Goal: Navigation & Orientation: Find specific page/section

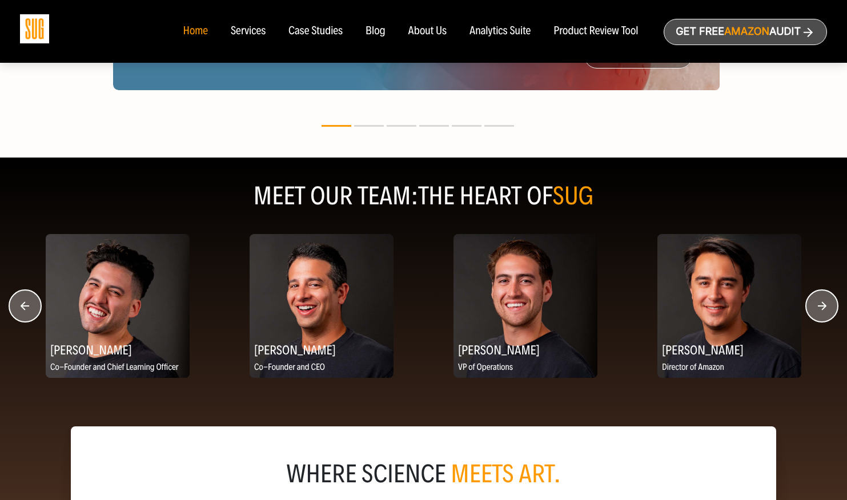
scroll to position [1340, 0]
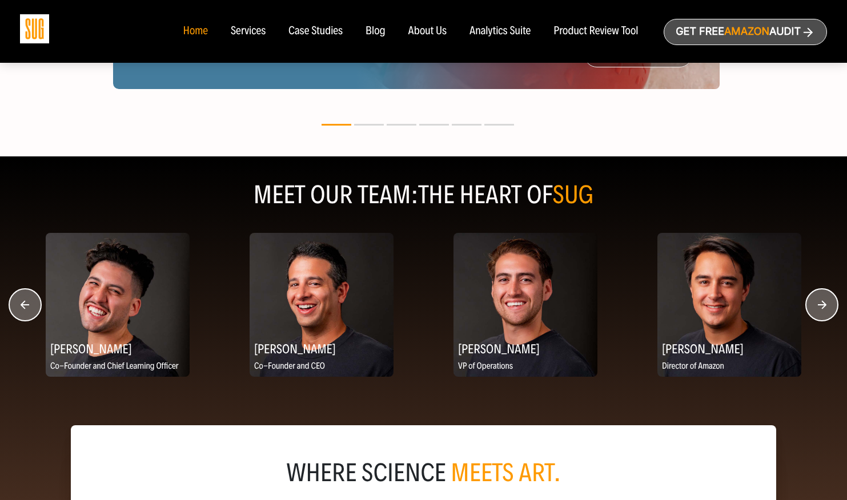
click at [256, 30] on div "Services" at bounding box center [248, 31] width 35 height 13
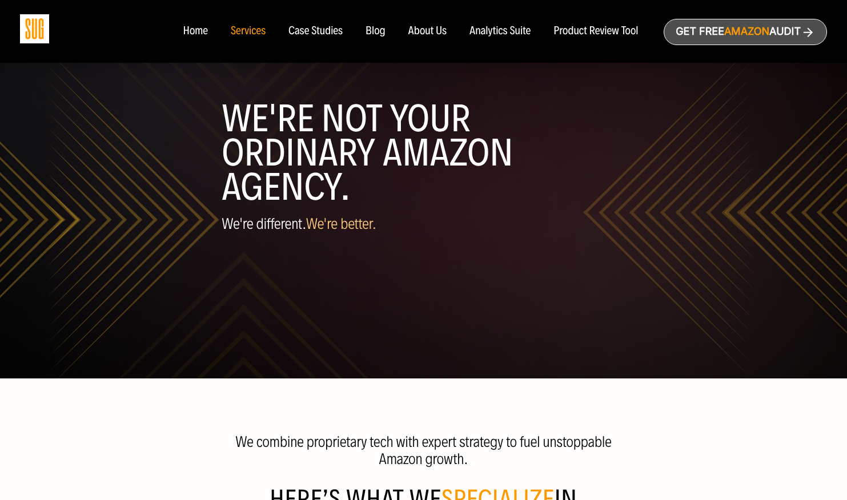
click at [194, 30] on div "Home" at bounding box center [195, 31] width 25 height 13
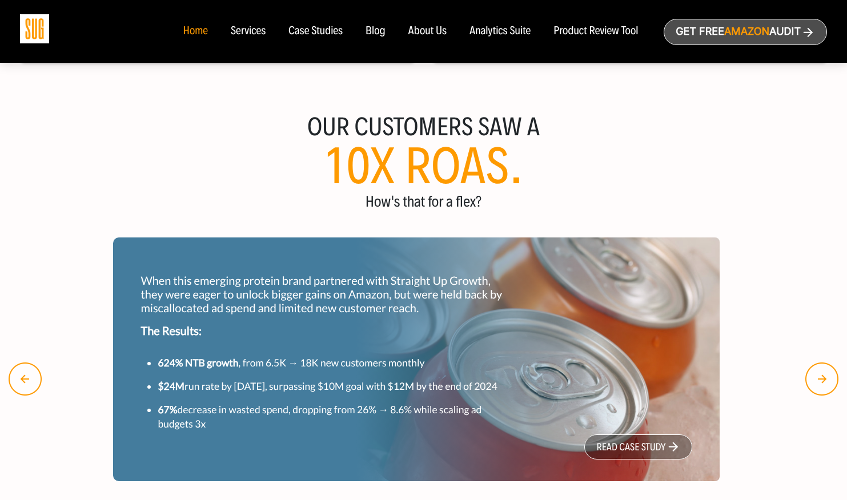
scroll to position [948, 0]
click at [242, 34] on div "Services" at bounding box center [248, 31] width 35 height 13
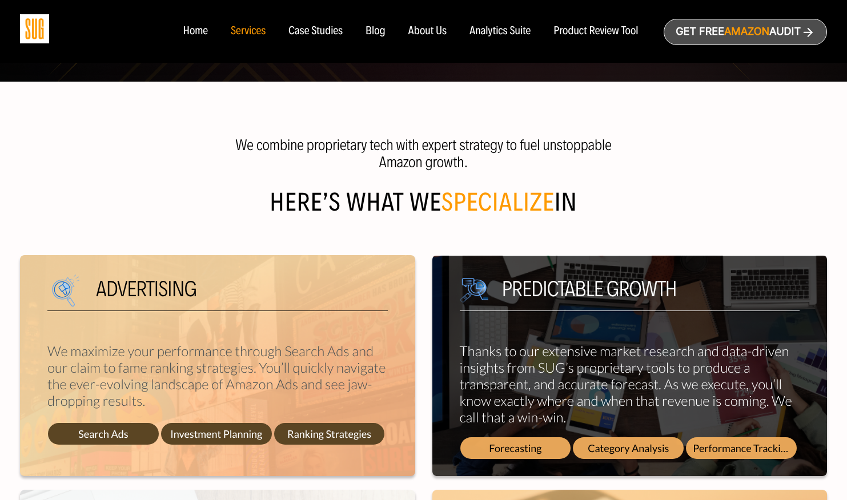
scroll to position [299, 0]
